Goal: Navigation & Orientation: Find specific page/section

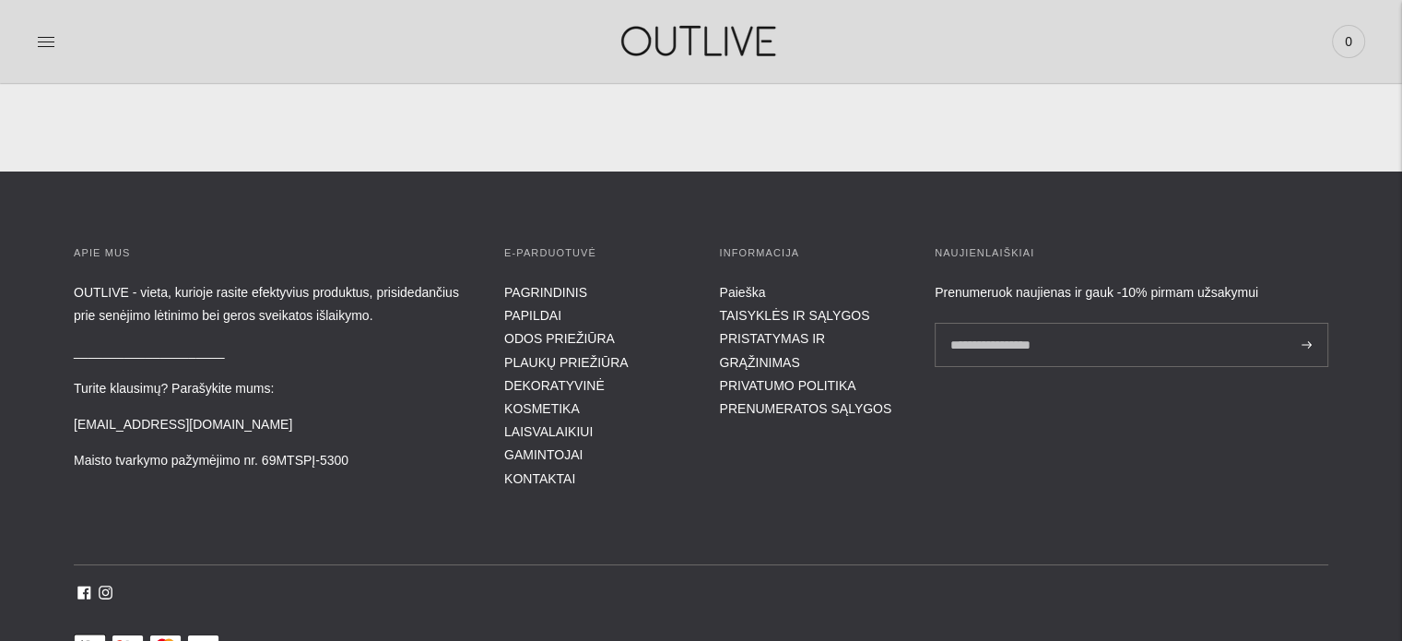
scroll to position [6728, 0]
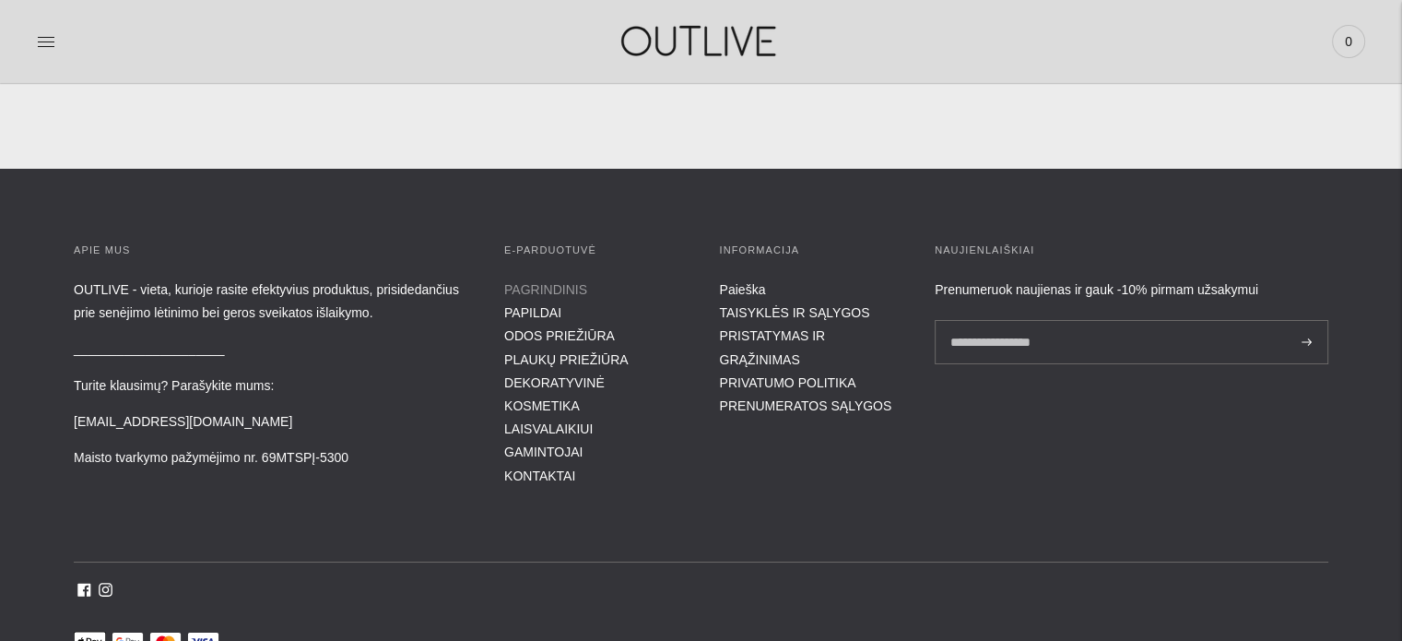
click at [556, 289] on link "PAGRINDINIS" at bounding box center [545, 289] width 83 height 15
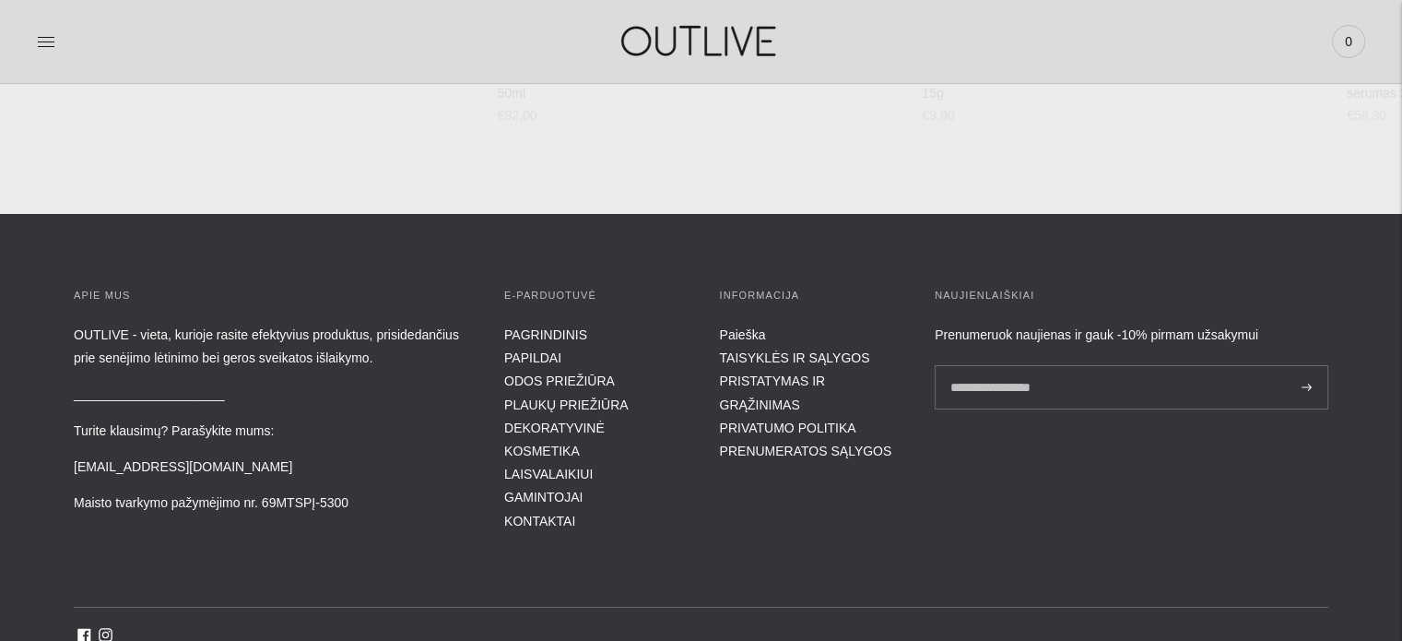
scroll to position [6826, 0]
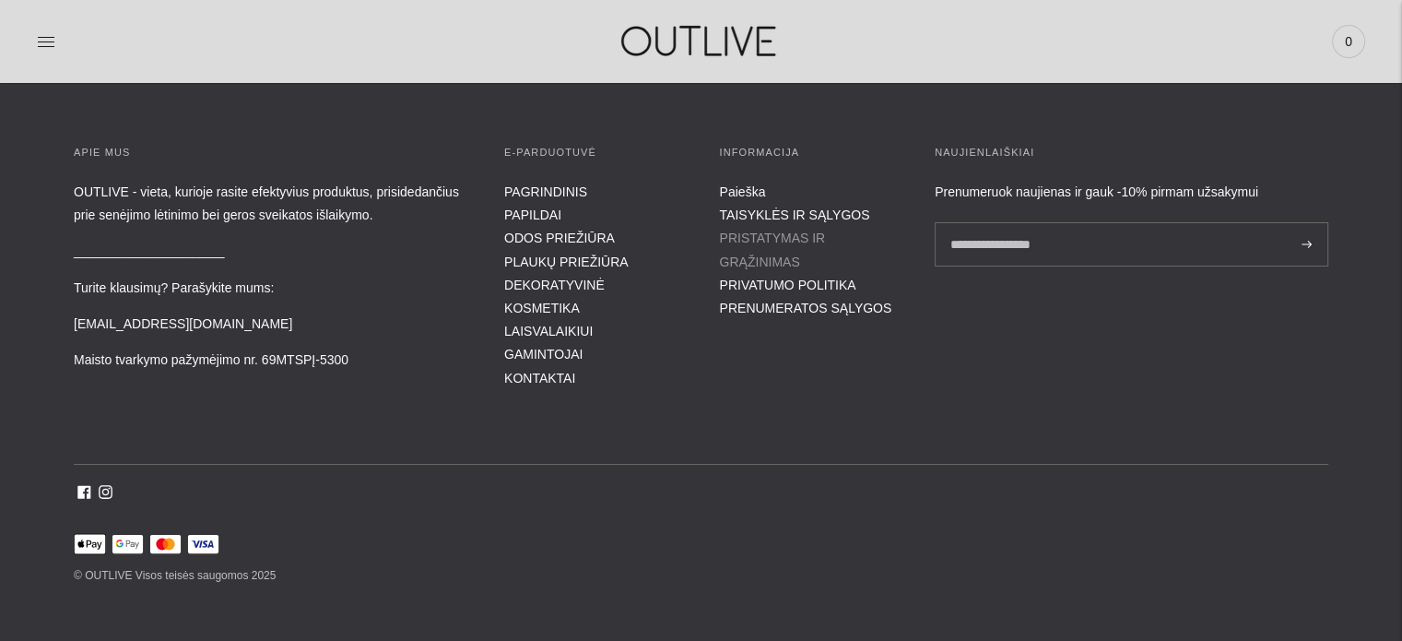
click at [826, 240] on link "PRISTATYMAS IR GRĄŽINIMAS" at bounding box center [773, 249] width 106 height 38
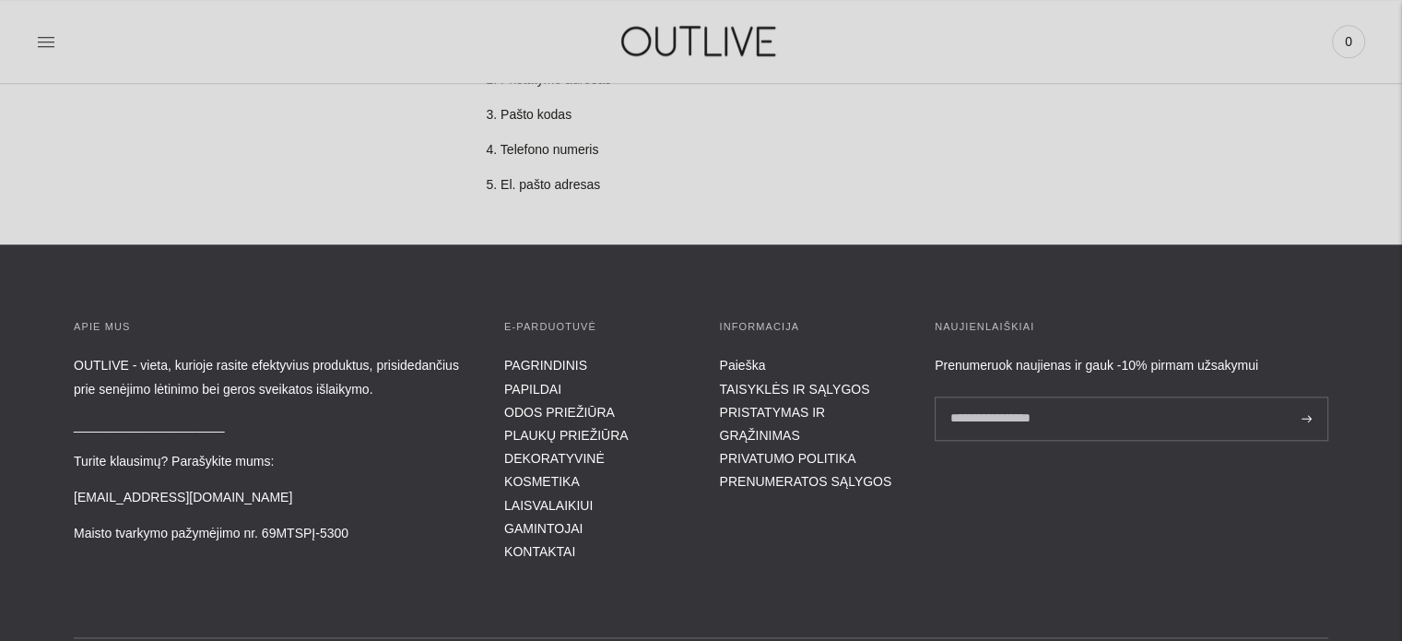
scroll to position [2103, 0]
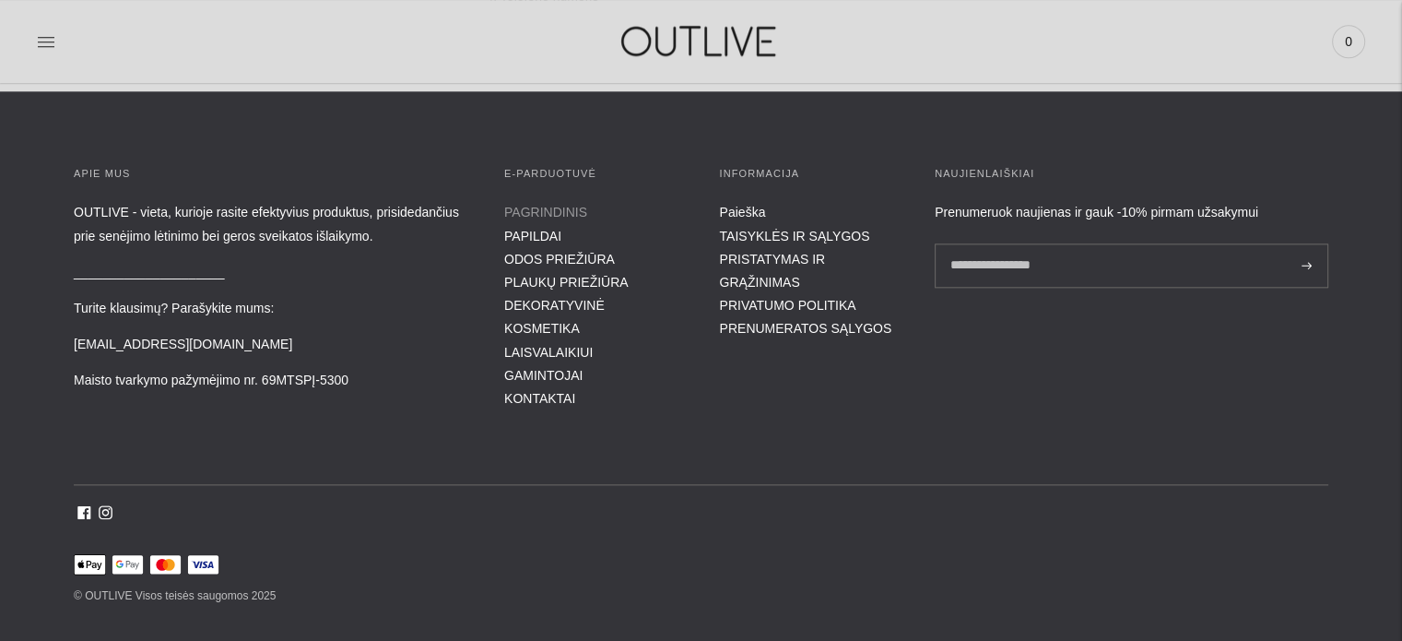
click at [536, 205] on link "PAGRINDINIS" at bounding box center [545, 212] width 83 height 15
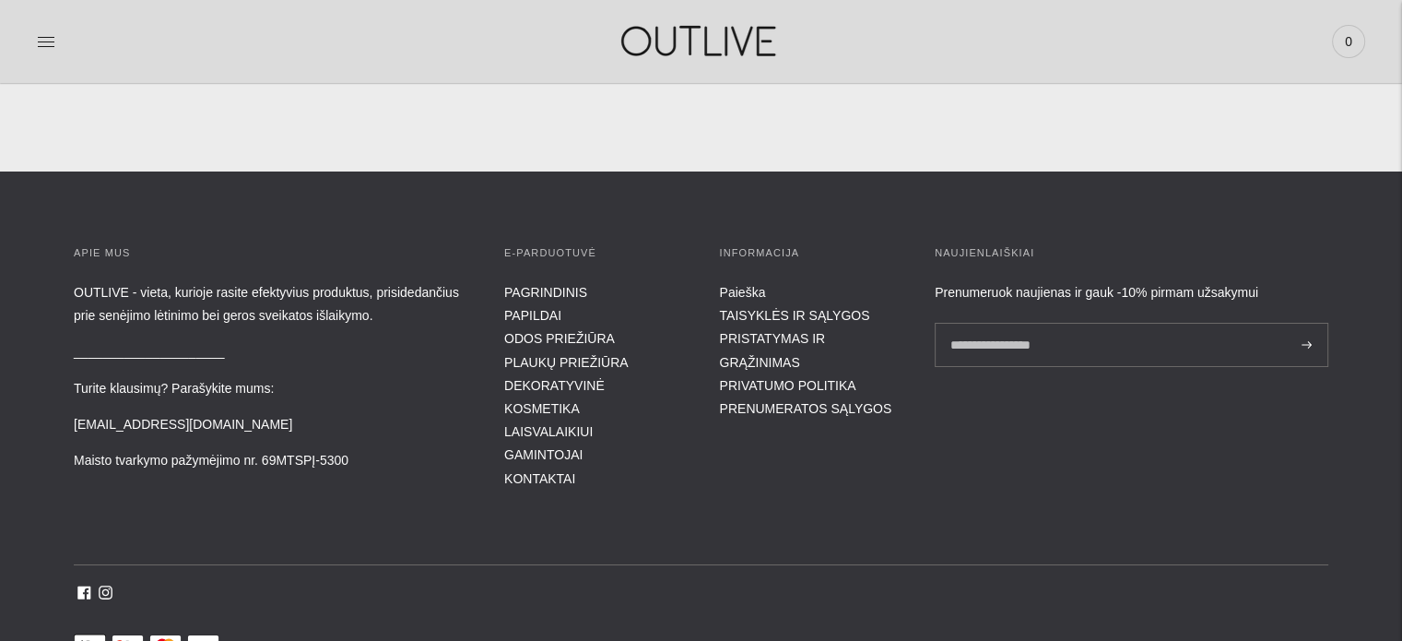
scroll to position [6728, 0]
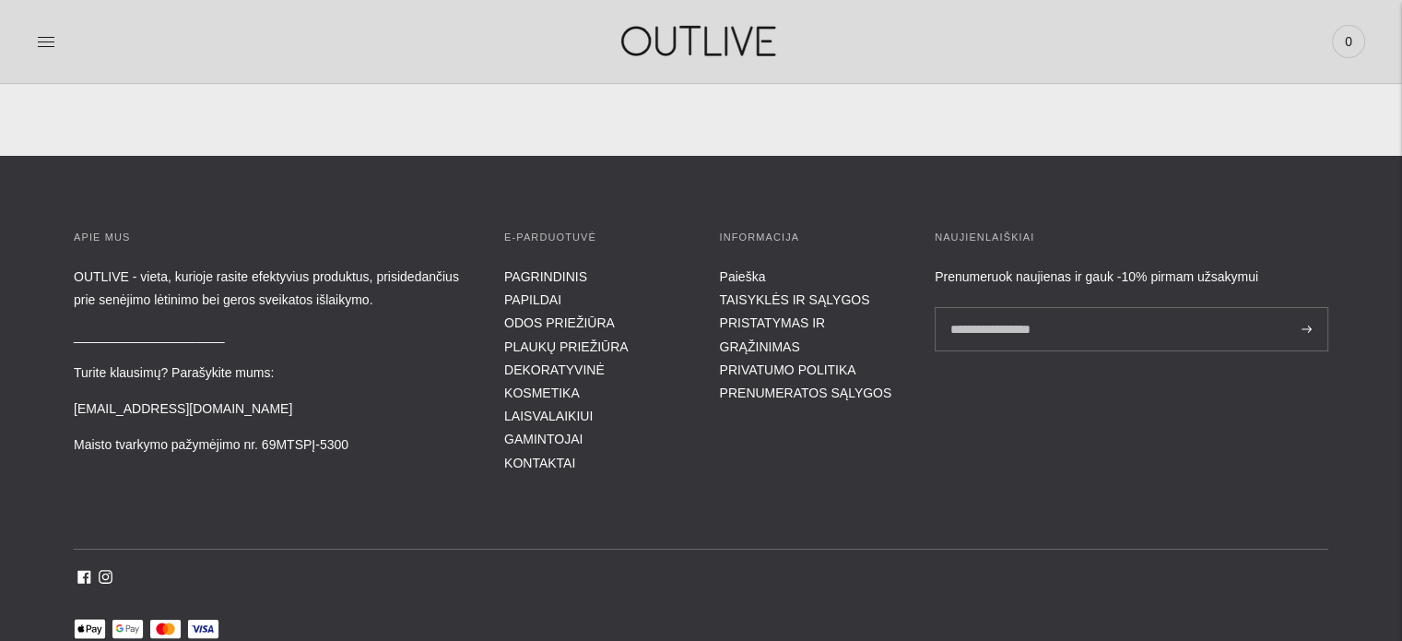
scroll to position [6826, 0]
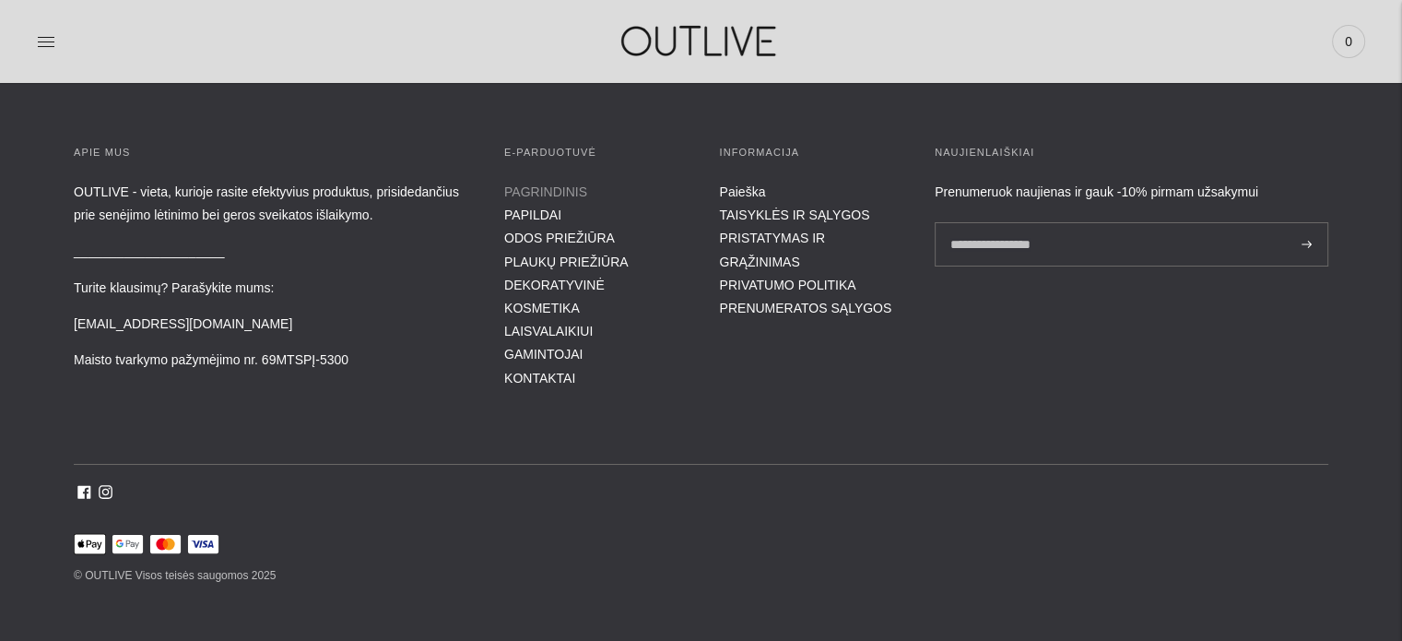
click at [531, 193] on link "PAGRINDINIS" at bounding box center [545, 191] width 83 height 15
